Goal: Task Accomplishment & Management: Use online tool/utility

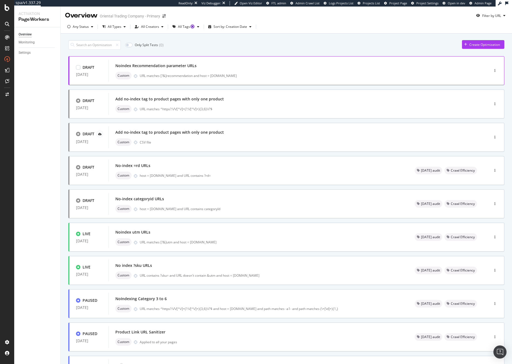
click at [232, 66] on div "Noindex Recommendation parameter URLs" at bounding box center [290, 66] width 351 height 8
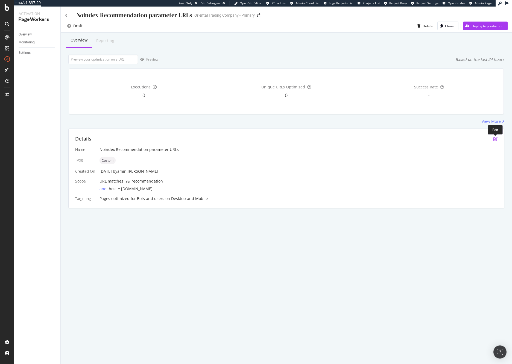
click at [497, 139] on icon "pen-to-square" at bounding box center [495, 139] width 4 height 4
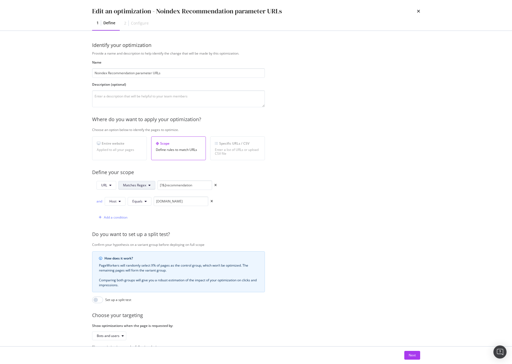
click at [140, 187] on span "Matches Regex" at bounding box center [134, 185] width 23 height 5
click at [147, 228] on span "Contains" at bounding box center [139, 226] width 32 height 5
click at [168, 185] on input "[?&]recommendation" at bounding box center [175, 186] width 55 height 10
paste input ".fltr;jsessionid="
type input ".fltr;jsessionid="
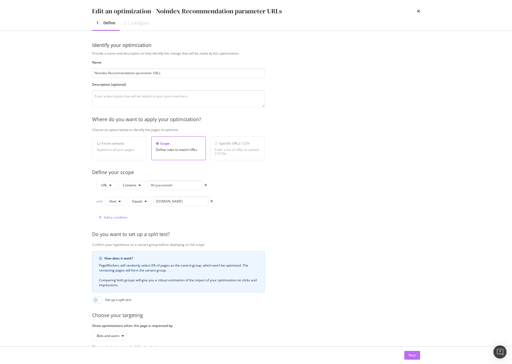
click at [414, 360] on button "Next" at bounding box center [412, 355] width 16 height 9
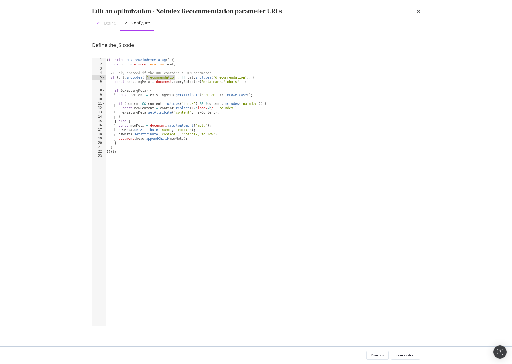
drag, startPoint x: 172, startPoint y: 77, endPoint x: 146, endPoint y: 78, distance: 26.0
click at [146, 78] on div "( function ensureNoindexMetaTag ( ) { const url = window . location . href ; //…" at bounding box center [262, 196] width 314 height 277
paste textarea ".fltr;jsessionid="
drag, startPoint x: 239, startPoint y: 77, endPoint x: 186, endPoint y: 77, distance: 53.6
click at [186, 77] on div "( function ensureNoindexMetaTag ( ) { const url = window . location . href ; //…" at bounding box center [262, 196] width 314 height 277
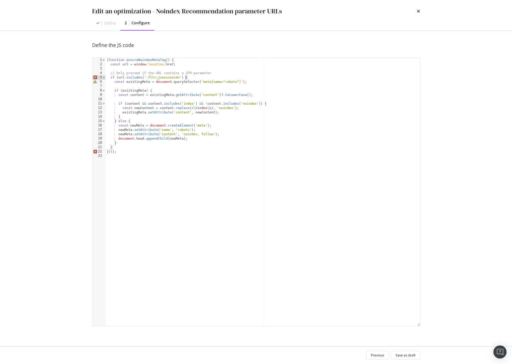
scroll to position [0, 6]
click at [248, 80] on div "( function ensureNoindexMetaTag ( ) { const url = window . location . href ; //…" at bounding box center [262, 196] width 314 height 277
drag, startPoint x: 242, startPoint y: 78, endPoint x: 185, endPoint y: 77, distance: 56.8
click at [185, 77] on div "( function ensureNoindexMetaTag ( ) { const url = window . location . href ; //…" at bounding box center [262, 196] width 314 height 277
click at [219, 113] on div "( function ensureNoindexMetaTag ( ) { const url = window . location . href ; //…" at bounding box center [262, 196] width 314 height 277
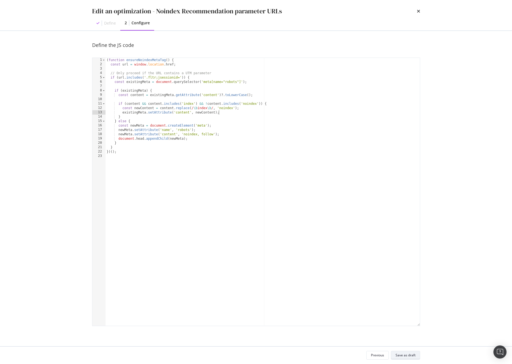
type textarea "existingMeta.setAttribute('content', newContent);"
click at [411, 352] on div "Save as draft" at bounding box center [405, 356] width 20 height 8
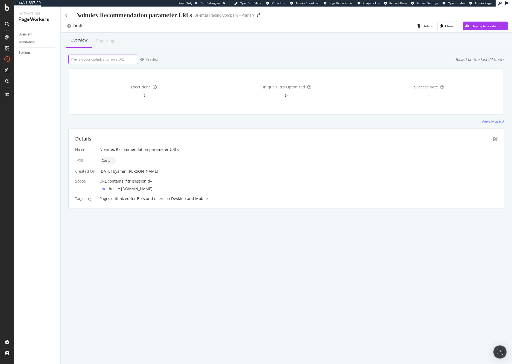
click at [107, 57] on input "url" at bounding box center [103, 60] width 70 height 10
paste input "[URL][DOMAIN_NAME][DOMAIN_NAME]"
type input "[URL][DOMAIN_NAME][DOMAIN_NAME]"
click at [148, 59] on div "Preview" at bounding box center [152, 59] width 12 height 5
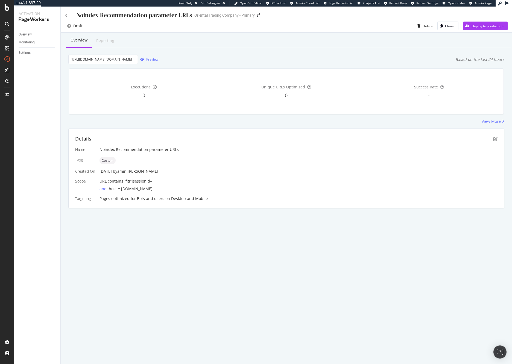
scroll to position [0, 0]
click at [496, 140] on icon "pen-to-square" at bounding box center [495, 139] width 4 height 4
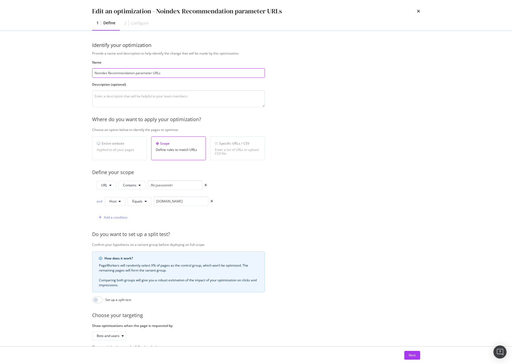
click at [119, 72] on input "Noindex Recommendation parameter URLs" at bounding box center [178, 73] width 173 height 10
click at [166, 185] on input ".fltr;jsessionid=" at bounding box center [175, 186] width 55 height 10
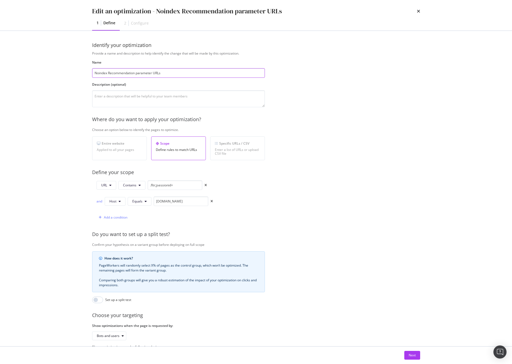
click at [112, 74] on input "Noindex Recommendation parameter URLs" at bounding box center [178, 73] width 173 height 10
paste input ".fltr;jsessionid="
type input "Noindex .fltr;jsessionid= parameter URLs"
click at [171, 103] on textarea "modal" at bounding box center [178, 98] width 173 height 17
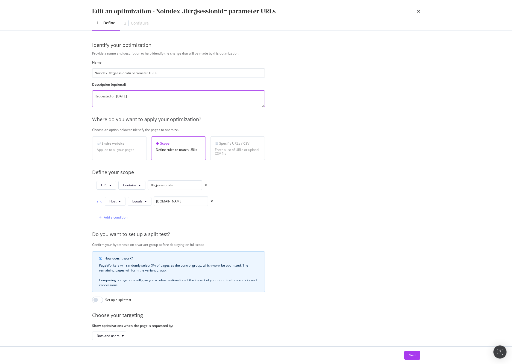
type textarea "Requested on [DATE]"
click at [152, 216] on div "Add a condition" at bounding box center [154, 218] width 116 height 10
click at [304, 189] on div "Provide a name and description to help identify the change that will be made by…" at bounding box center [256, 206] width 328 height 311
click at [90, 166] on div "Identify your optimization Provide a name and description to help identify the …" at bounding box center [256, 189] width 350 height 316
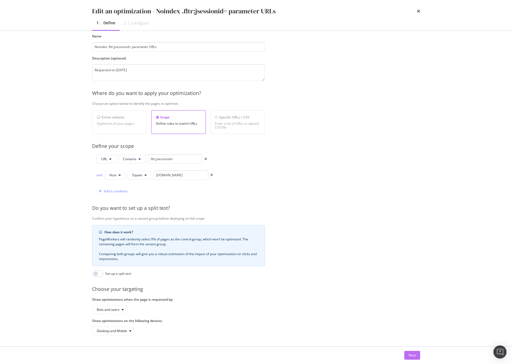
click at [418, 356] on button "Next" at bounding box center [412, 355] width 16 height 9
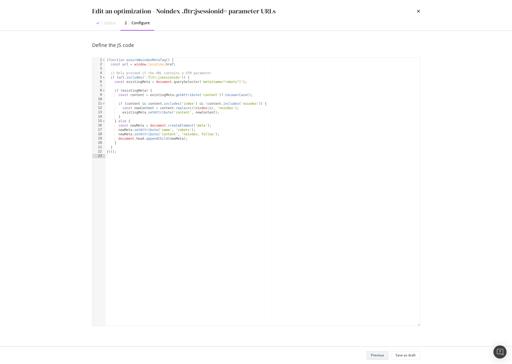
scroll to position [0, 0]
click at [220, 183] on div "( function ensureNoindexMetaTag ( ) { const url = window . location . href ; //…" at bounding box center [262, 196] width 314 height 277
click at [226, 158] on div "( function ensureNoindexMetaTag ( ) { const url = window . location . href ; //…" at bounding box center [262, 196] width 314 height 277
type textarea "})();"
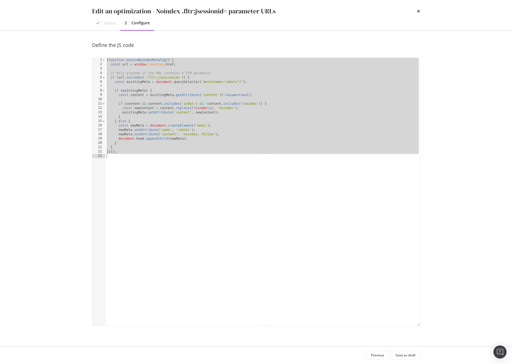
click at [189, 70] on div "( function ensureNoindexMetaTag ( ) { const url = window . location . href ; //…" at bounding box center [262, 196] width 314 height 277
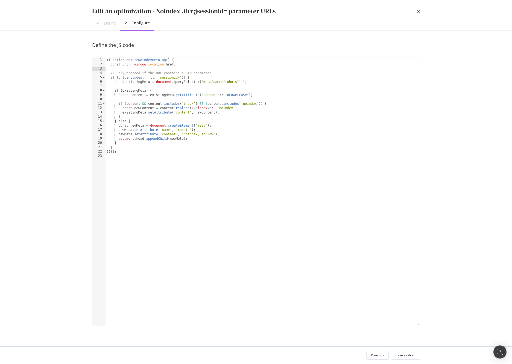
click at [189, 70] on div "( function ensureNoindexMetaTag ( ) { const url = window . location . href ; //…" at bounding box center [262, 196] width 314 height 277
click at [188, 71] on div "( function ensureNoindexMetaTag ( ) { const url = window . location . href ; //…" at bounding box center [262, 196] width 314 height 277
click at [193, 153] on div "( function ensureNoindexMetaTag ( ) { const url = window . location . href ; //…" at bounding box center [262, 196] width 314 height 277
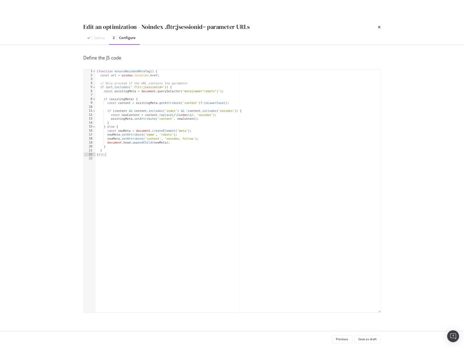
scroll to position [0, 1]
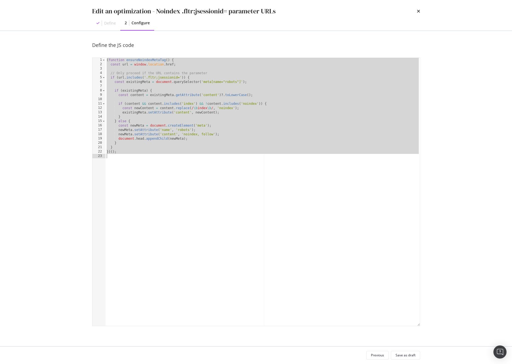
drag, startPoint x: 227, startPoint y: 114, endPoint x: 233, endPoint y: 117, distance: 6.5
click at [228, 114] on div "( function ensureNoindexMetaTag ( ) { const url = window . location . href ; //…" at bounding box center [262, 196] width 314 height 277
type textarea "existingMeta.setAttribute('content', newContent);"
